Goal: Task Accomplishment & Management: Use online tool/utility

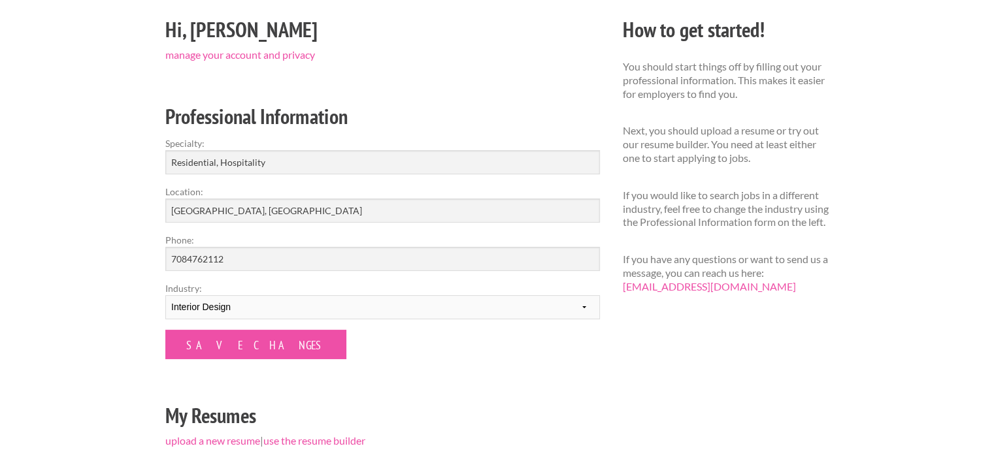
scroll to position [116, 0]
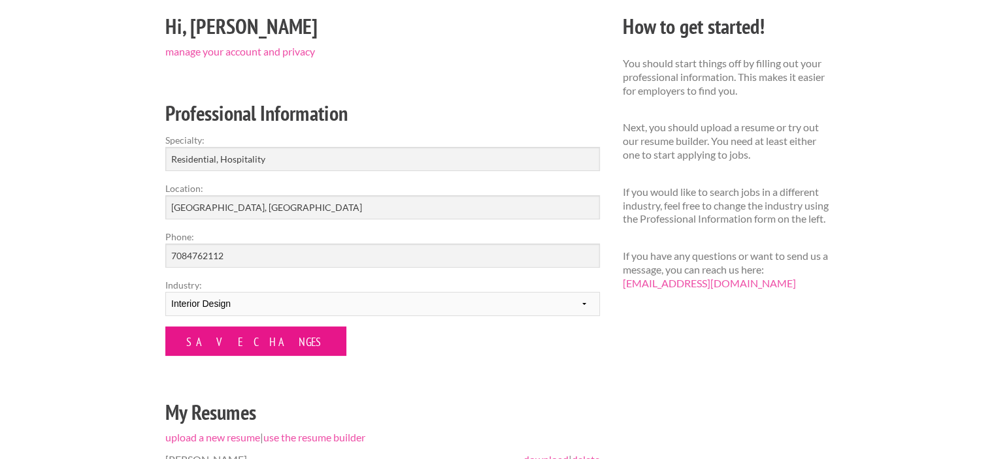
click at [249, 338] on input "Save Changes" at bounding box center [255, 341] width 181 height 29
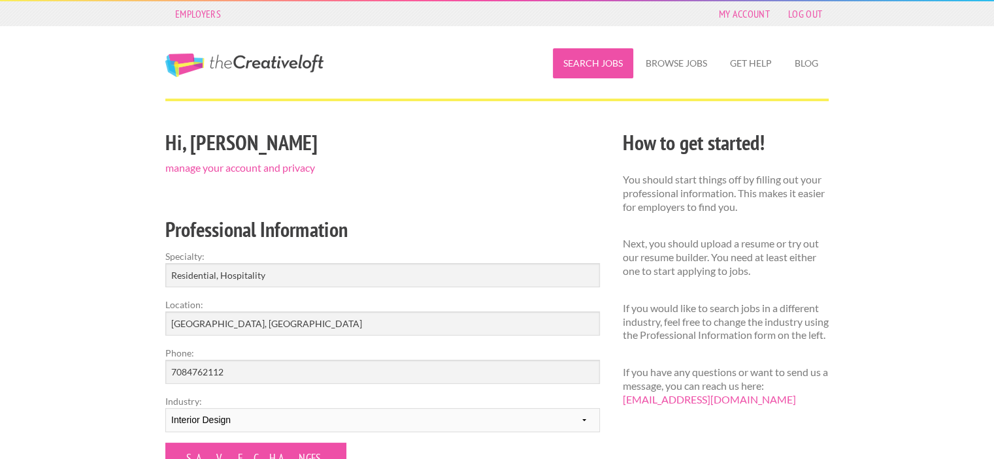
click at [608, 63] on link "Search Jobs" at bounding box center [593, 63] width 80 height 30
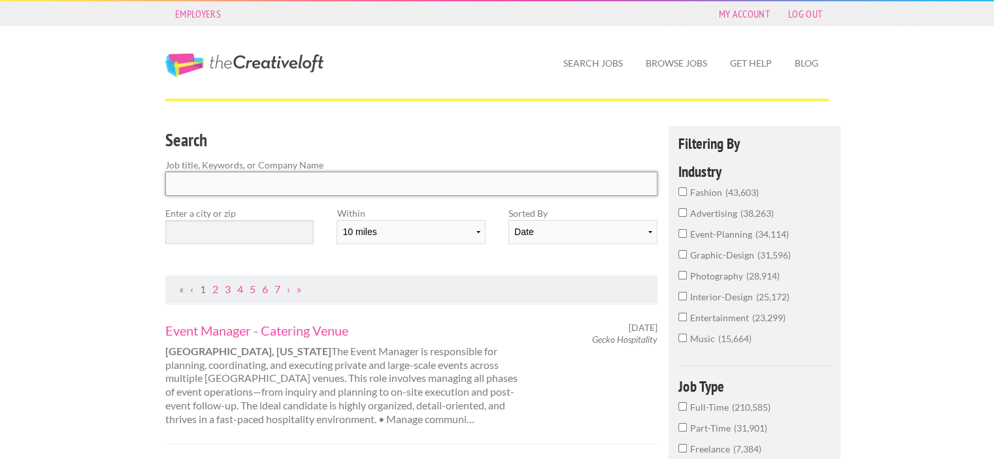
click at [277, 182] on input "Search" at bounding box center [411, 184] width 492 height 24
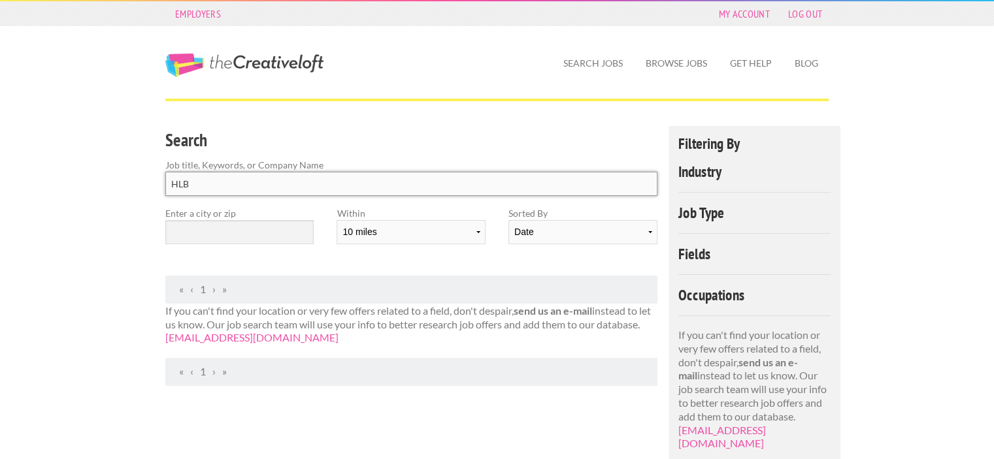
type input "HLB"
click at [260, 238] on input "text" at bounding box center [239, 232] width 148 height 24
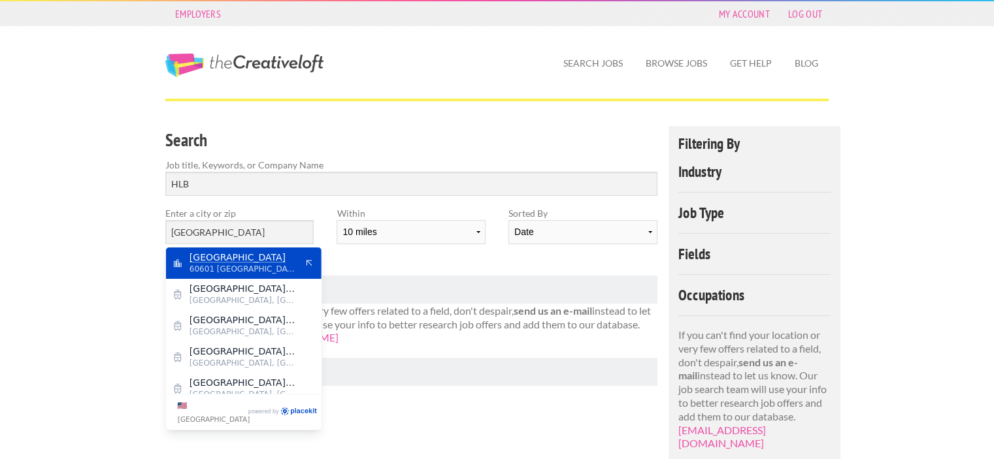
click at [223, 262] on span "Chicago" at bounding box center [242, 258] width 107 height 12
type input "Chicago"
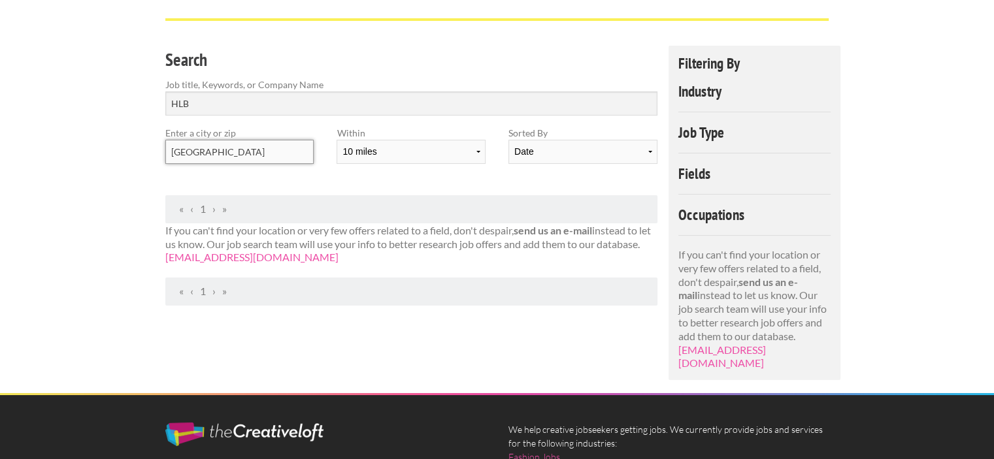
scroll to position [67, 0]
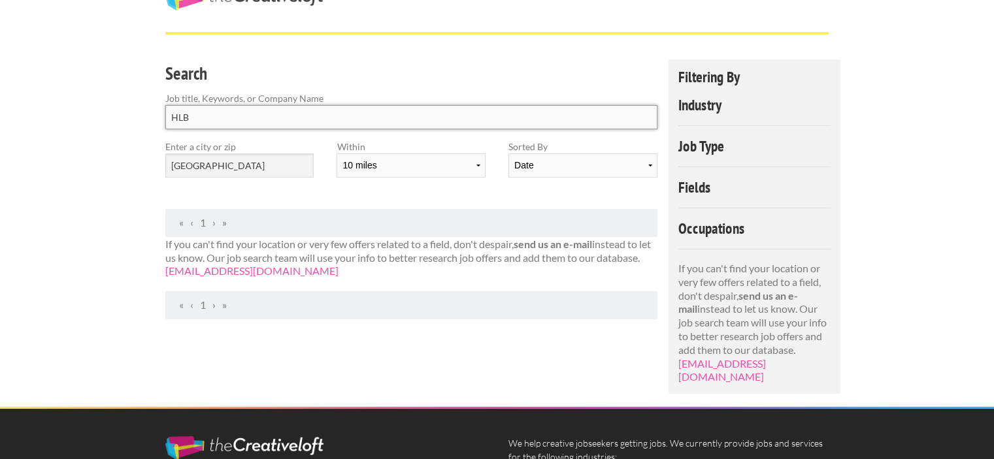
click at [216, 122] on input "HLB" at bounding box center [411, 117] width 492 height 24
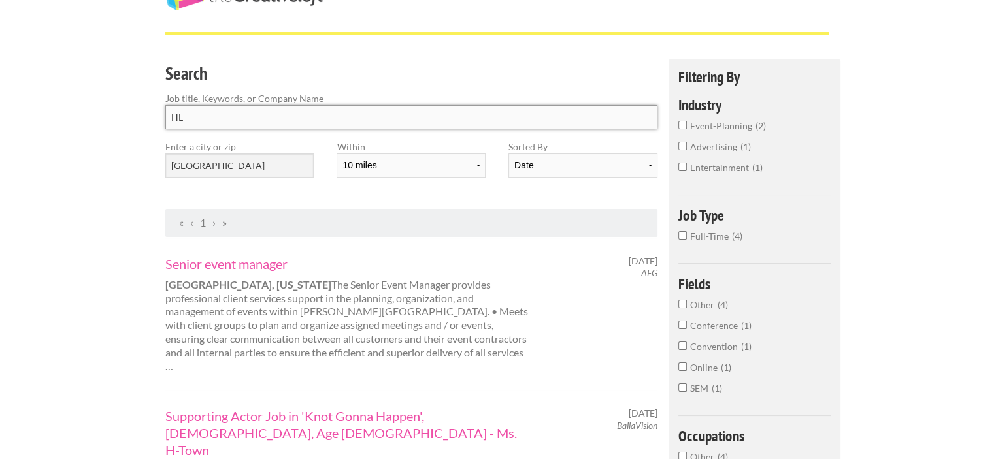
type input "H"
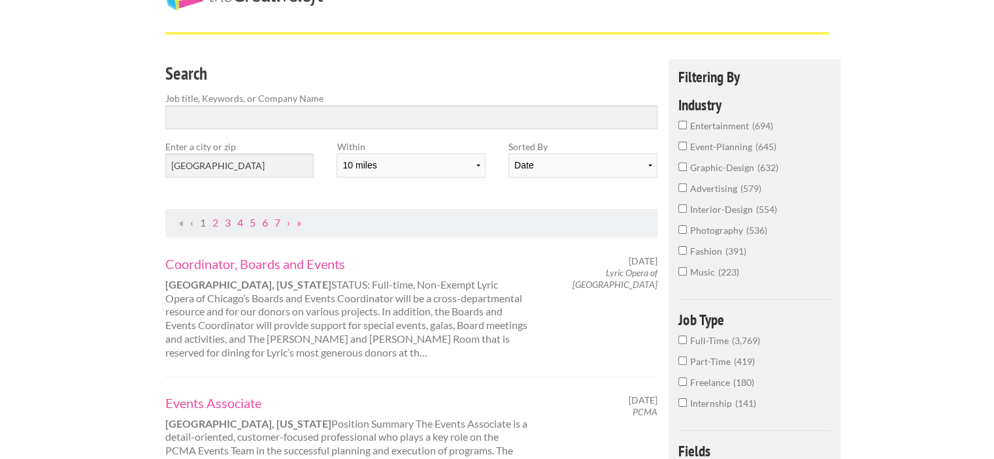
click at [679, 206] on input "interior-design 554" at bounding box center [682, 208] width 8 height 8
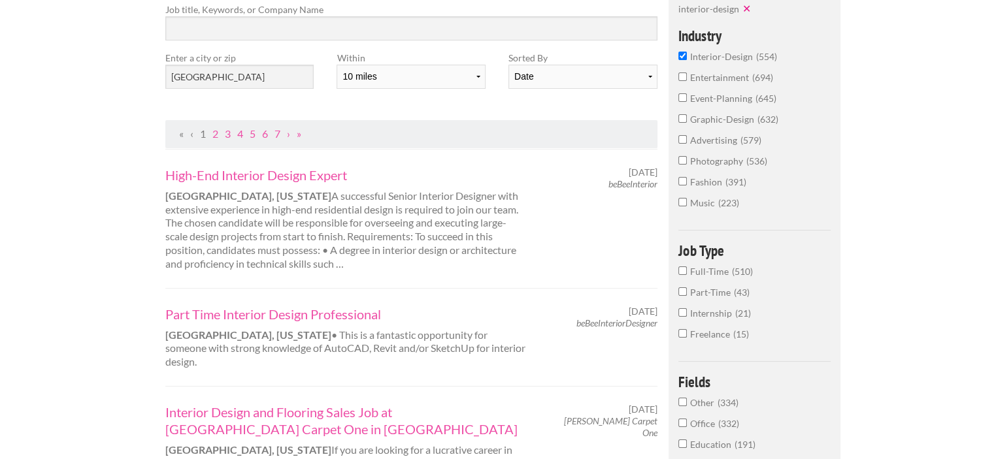
scroll to position [165, 0]
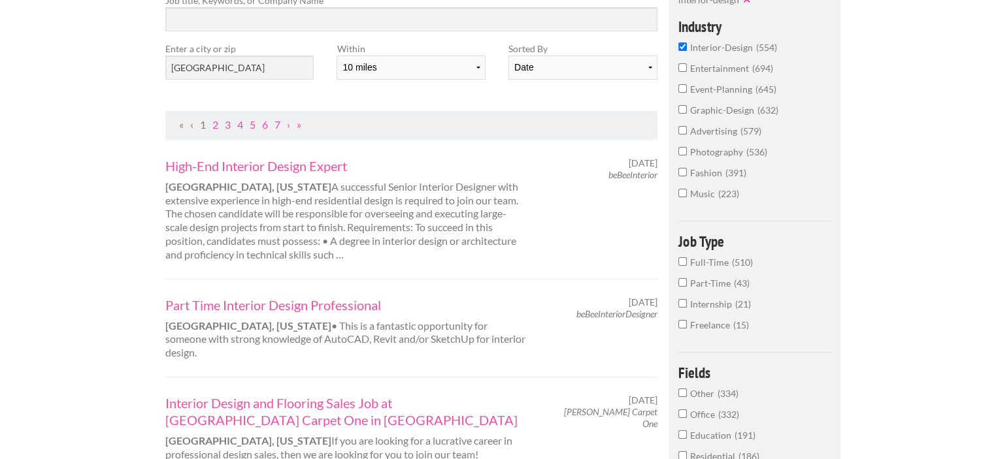
click at [513, 218] on div "High-End Interior Design Expert Chicago, Illinois A successful Senior Interior …" at bounding box center [347, 209] width 386 height 105
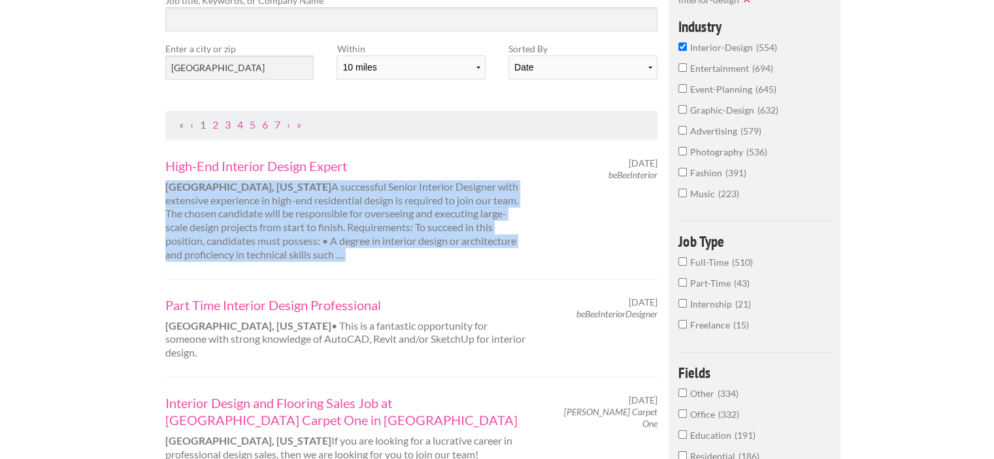
click at [513, 218] on div "High-End Interior Design Expert Chicago, Illinois A successful Senior Interior …" at bounding box center [347, 209] width 386 height 105
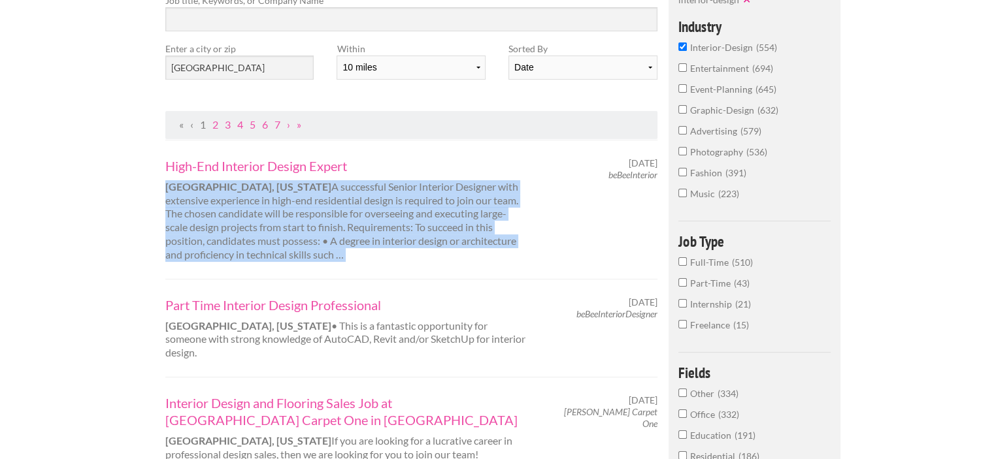
click at [513, 218] on div "High-End Interior Design Expert Chicago, Illinois A successful Senior Interior …" at bounding box center [347, 209] width 386 height 105
click at [540, 168] on div "October 5, 2025 beBeeInterior" at bounding box center [604, 169] width 129 height 24
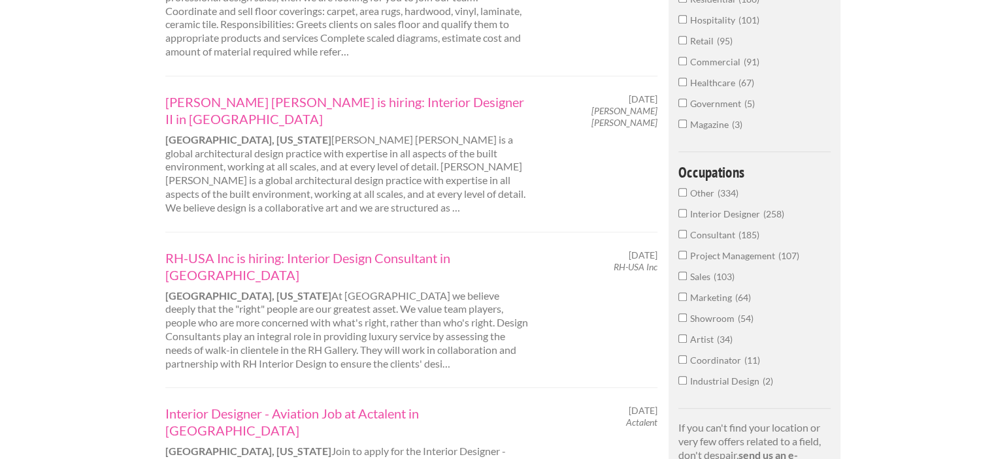
scroll to position [623, 0]
click at [329, 248] on link "RH-USA Inc is hiring: Interior Design Consultant in [GEOGRAPHIC_DATA]" at bounding box center [346, 265] width 363 height 34
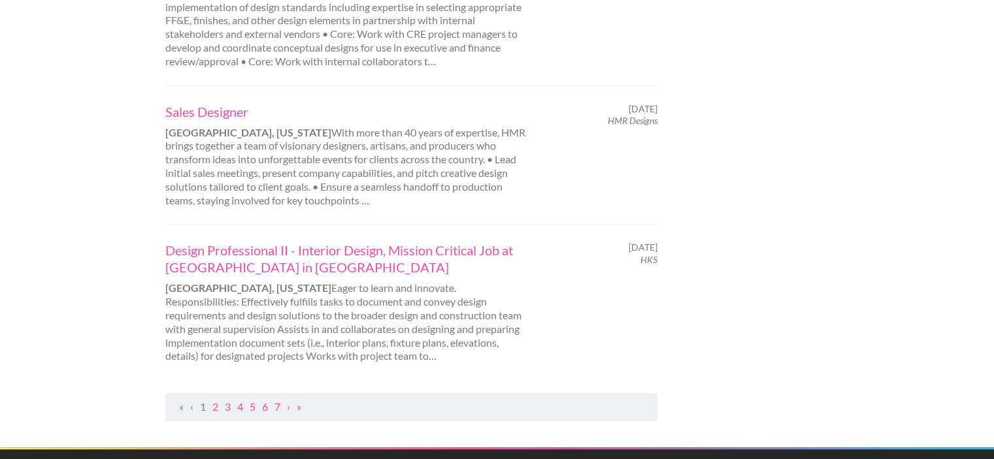
scroll to position [1377, 0]
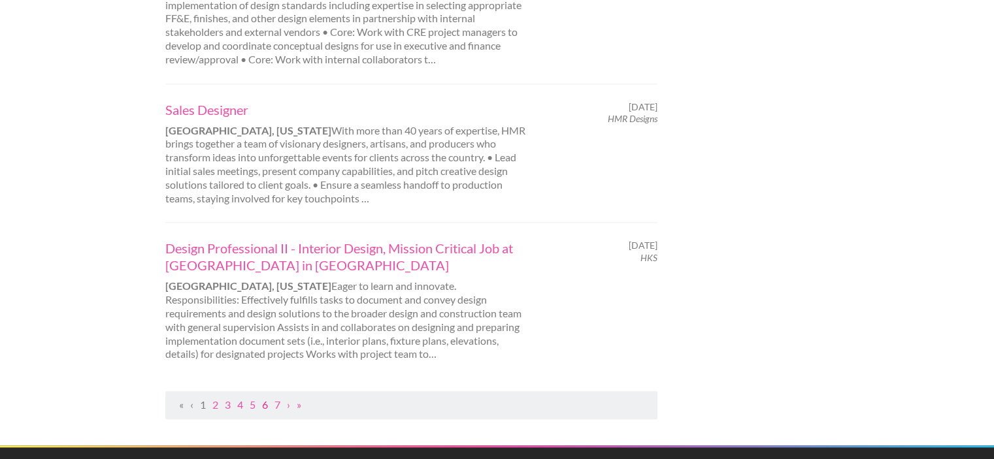
click at [266, 399] on link "6" at bounding box center [265, 405] width 6 height 12
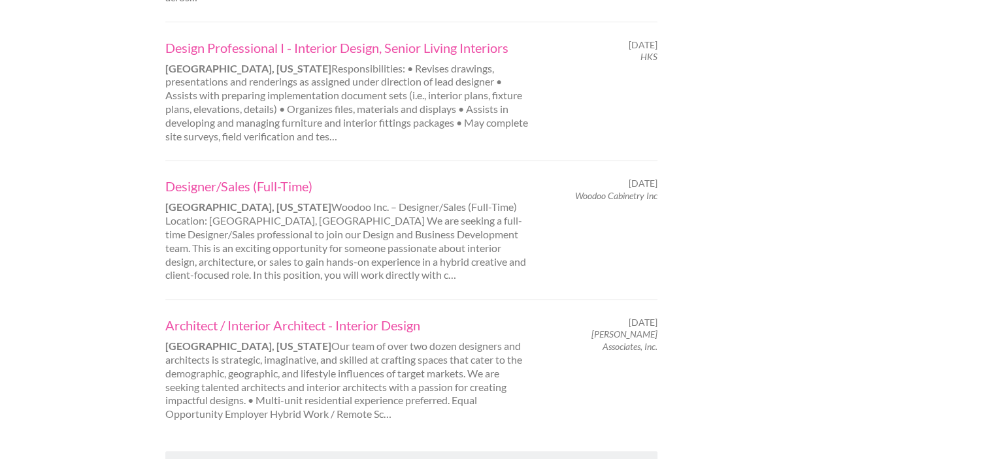
scroll to position [1314, 0]
click at [252, 458] on link "7" at bounding box center [253, 464] width 6 height 12
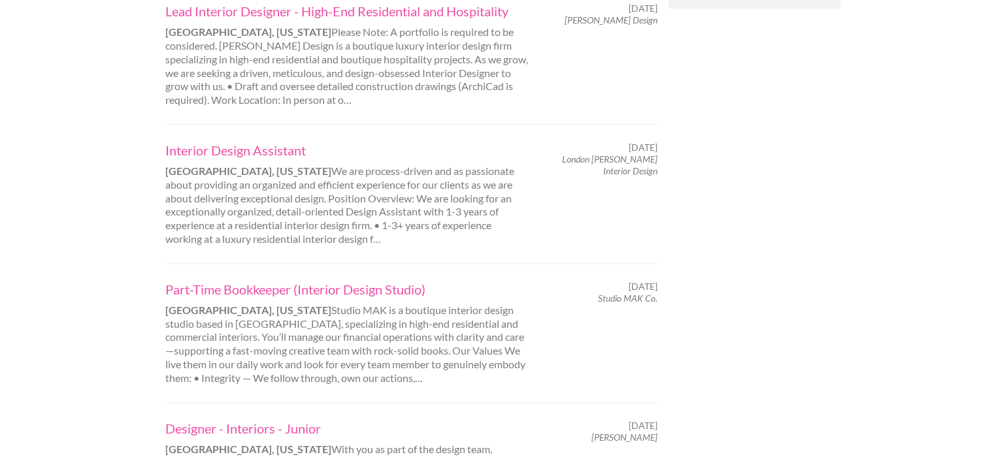
scroll to position [1167, 0]
